Goal: Transaction & Acquisition: Purchase product/service

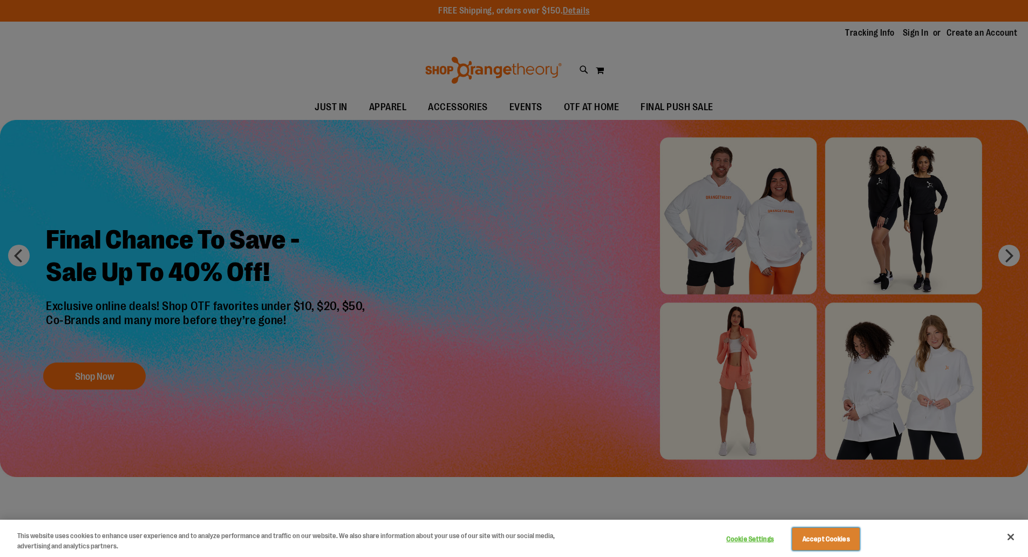
click at [835, 543] on button "Accept Cookies" at bounding box center [826, 538] width 67 height 23
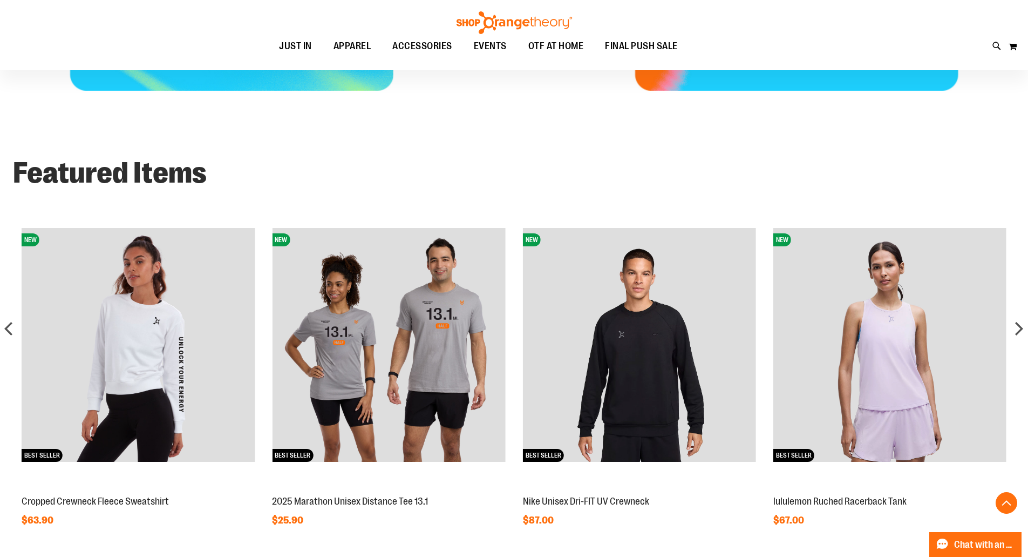
scroll to position [701, 0]
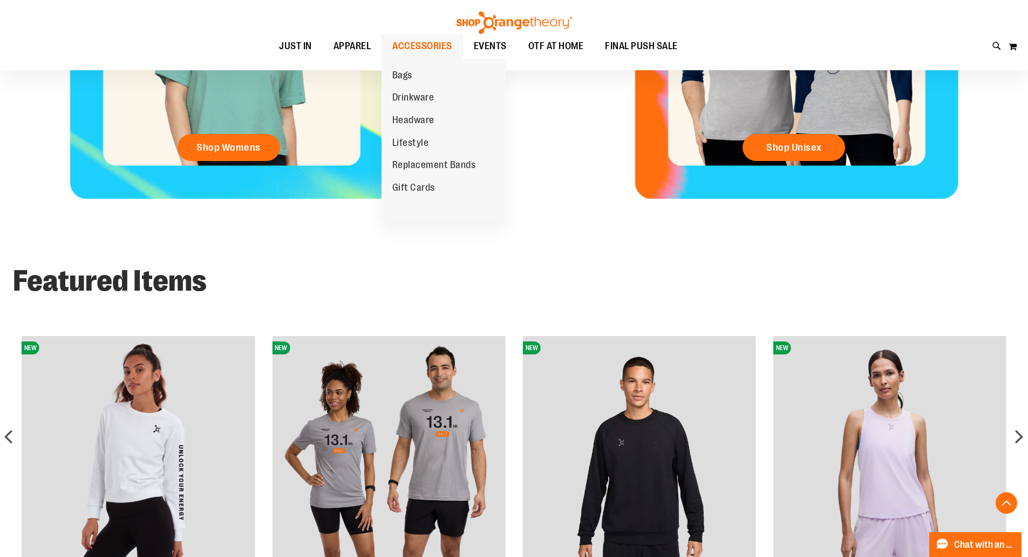
click at [430, 45] on span "ACCESSORIES" at bounding box center [423, 46] width 60 height 24
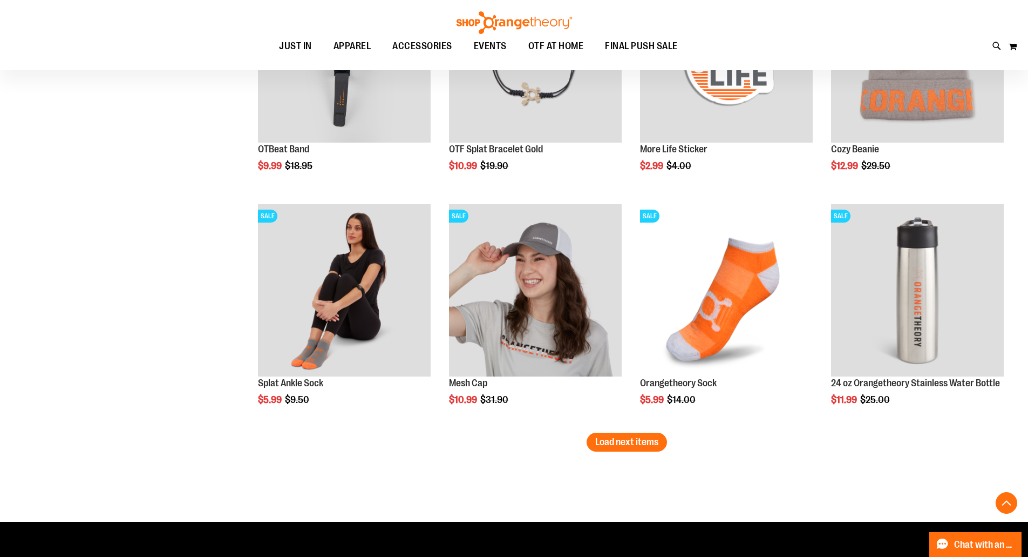
scroll to position [1835, 0]
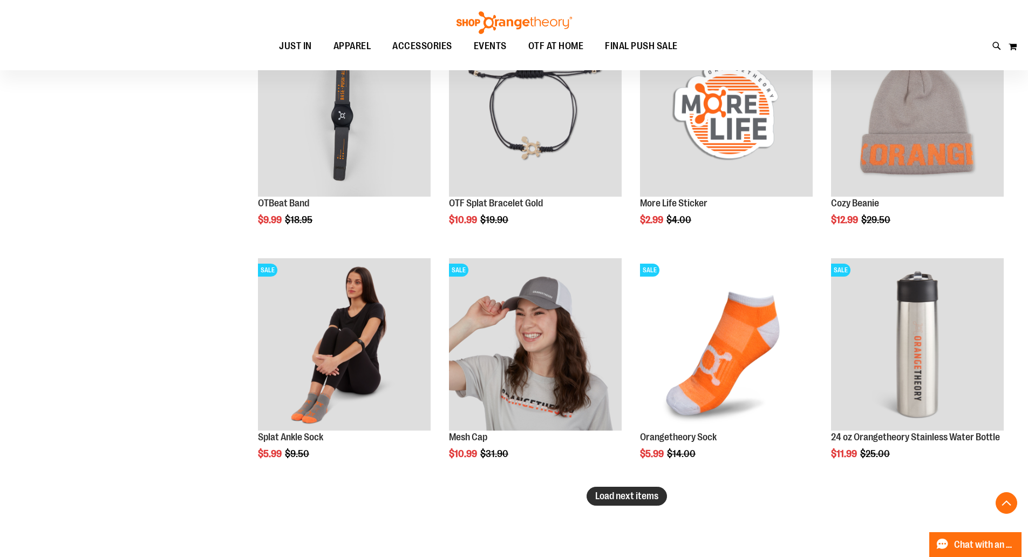
click at [644, 496] on span "Load next items" at bounding box center [627, 495] width 63 height 11
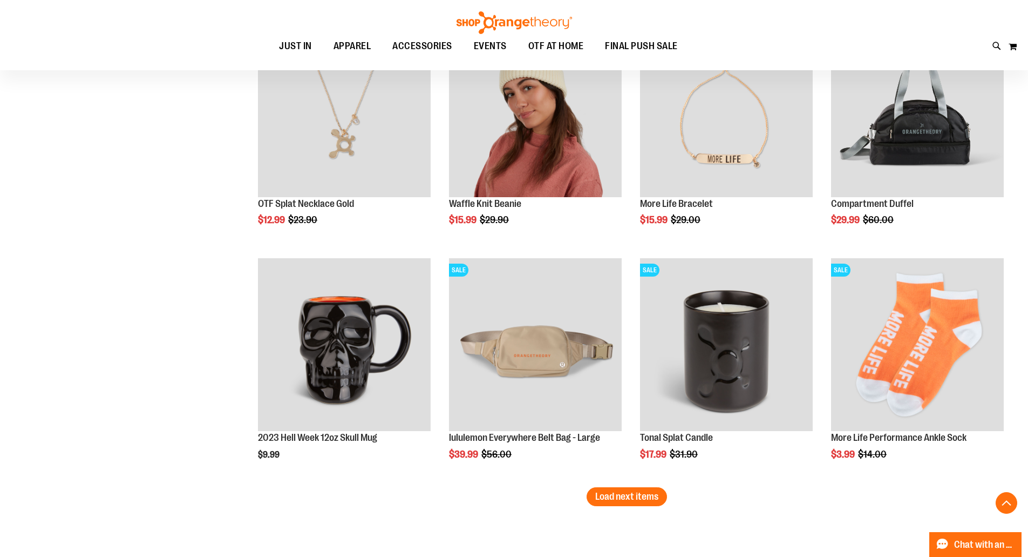
scroll to position [2753, 0]
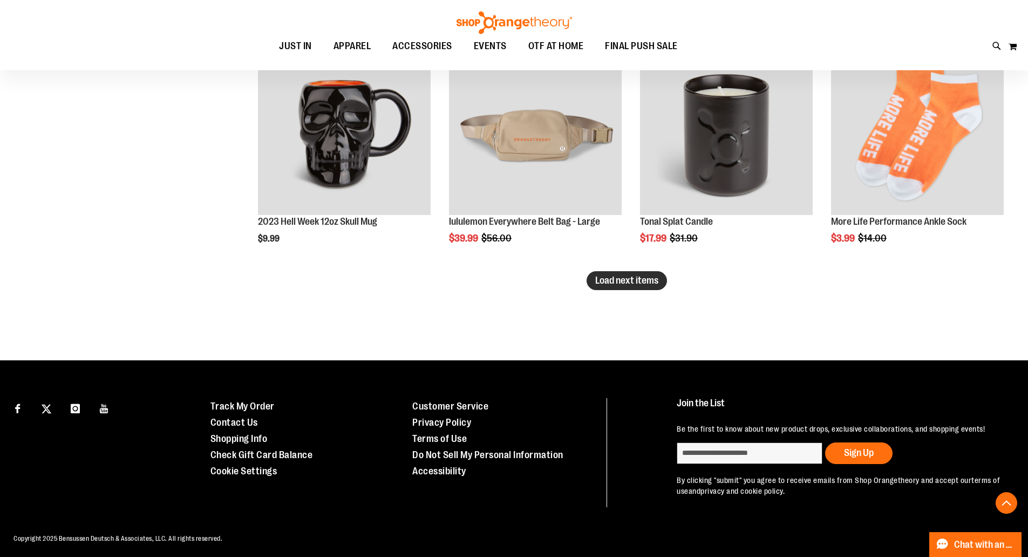
click at [651, 280] on span "Load next items" at bounding box center [627, 280] width 63 height 11
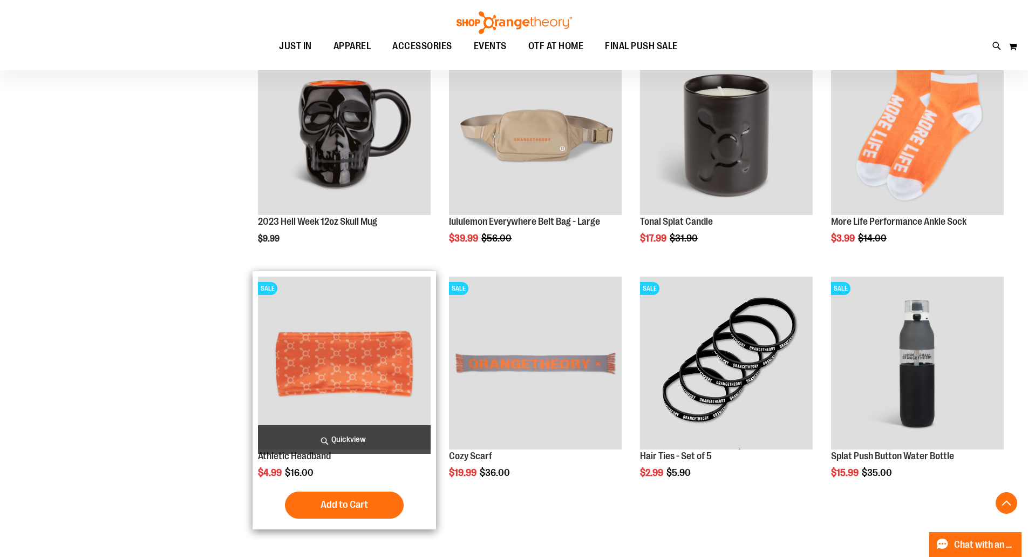
scroll to position [2861, 0]
